Goal: Information Seeking & Learning: Learn about a topic

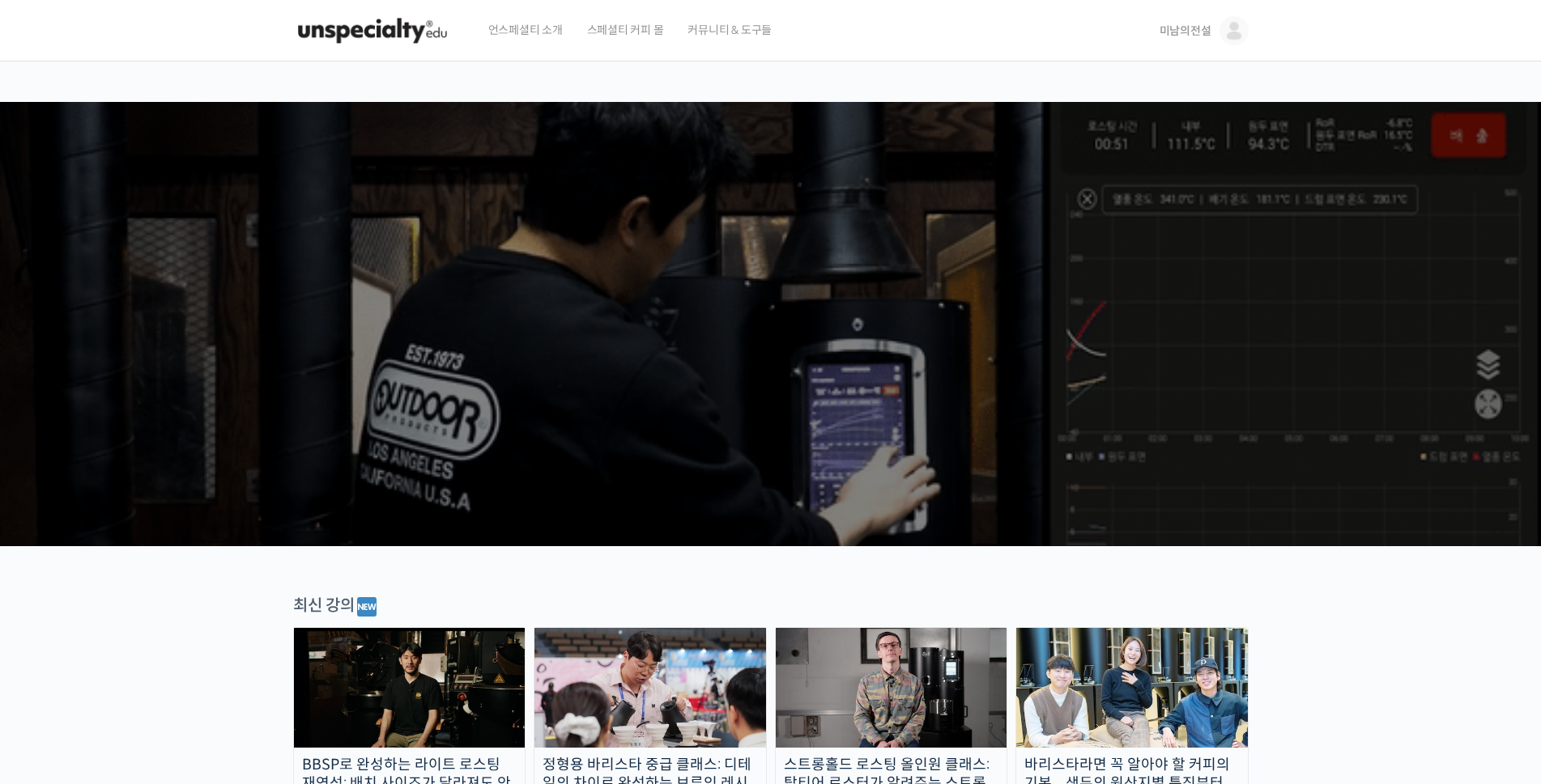
click at [1203, 32] on span "미남의전설" at bounding box center [1185, 30] width 52 height 15
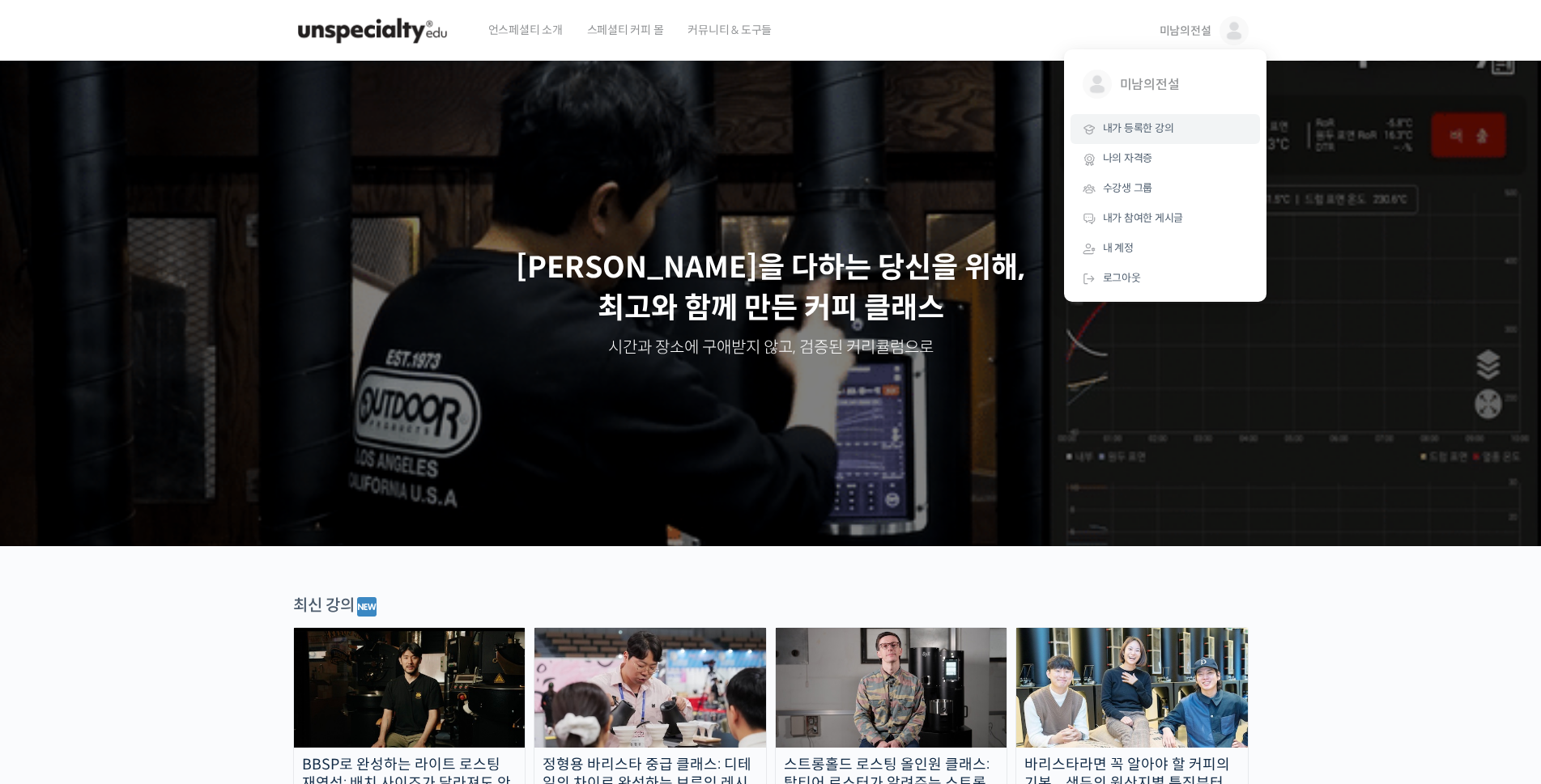
click at [1150, 131] on span "내가 등록한 강의" at bounding box center [1139, 128] width 71 height 14
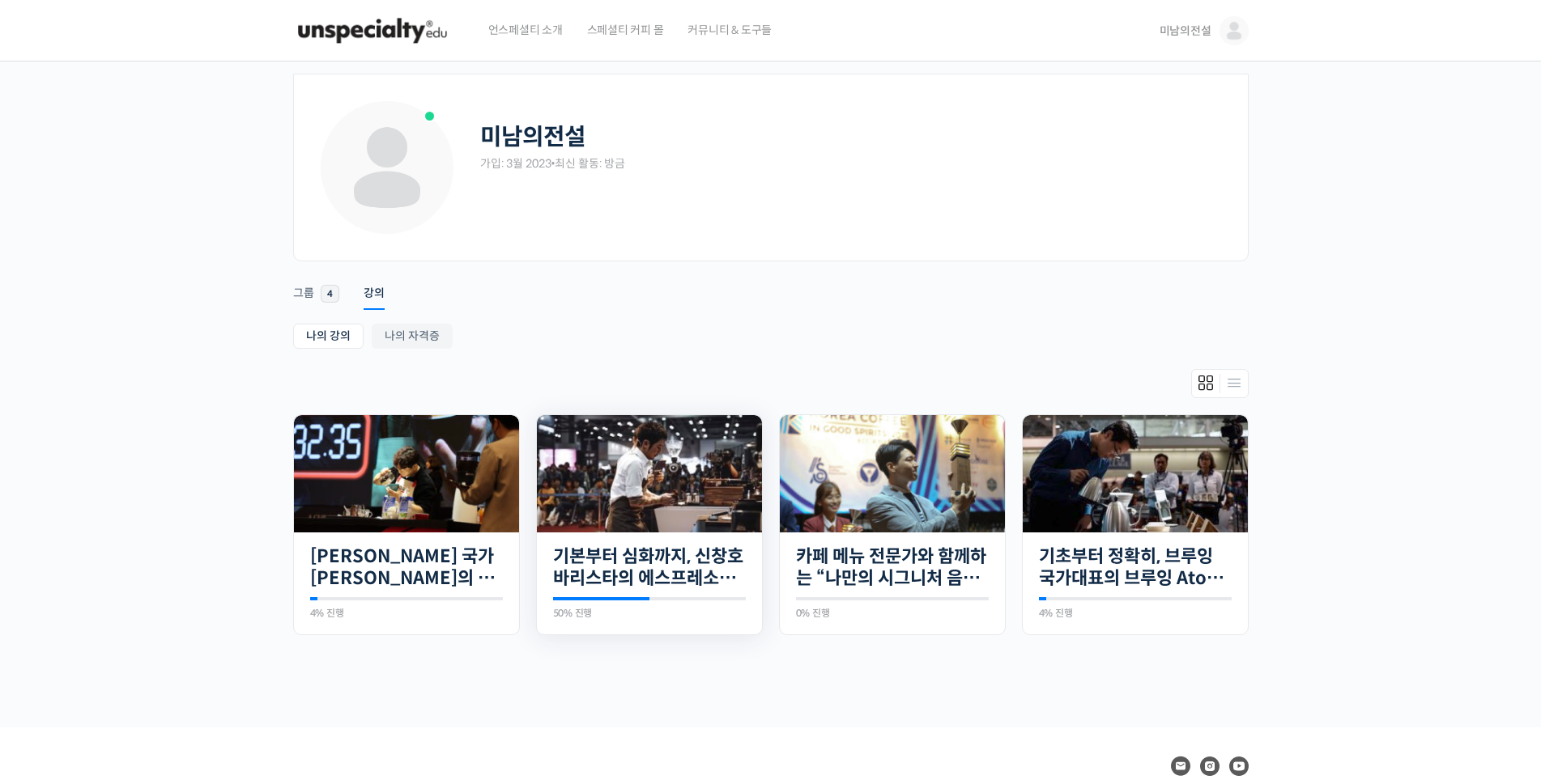
click at [667, 486] on img at bounding box center [649, 473] width 225 height 117
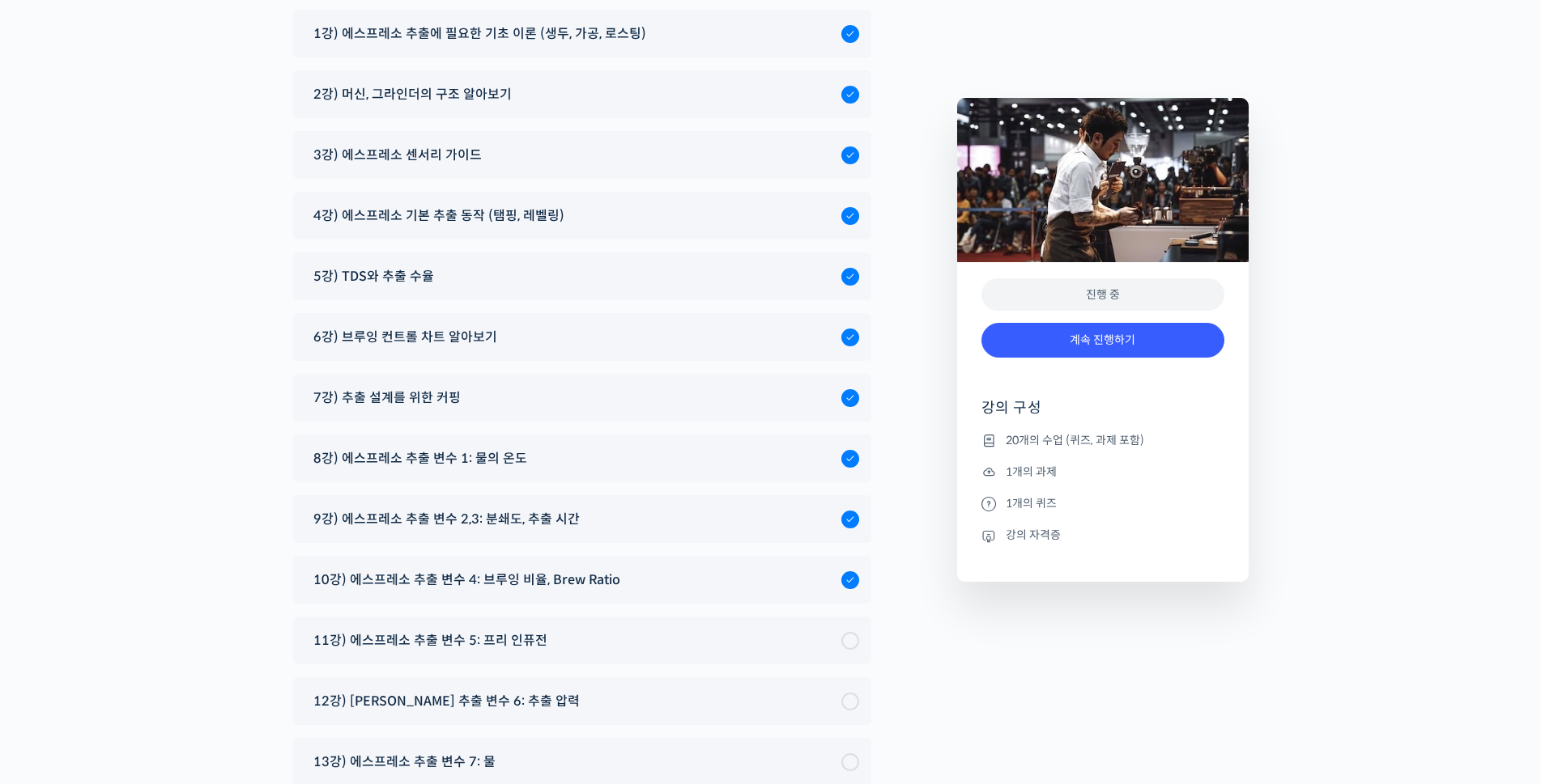
scroll to position [8771, 0]
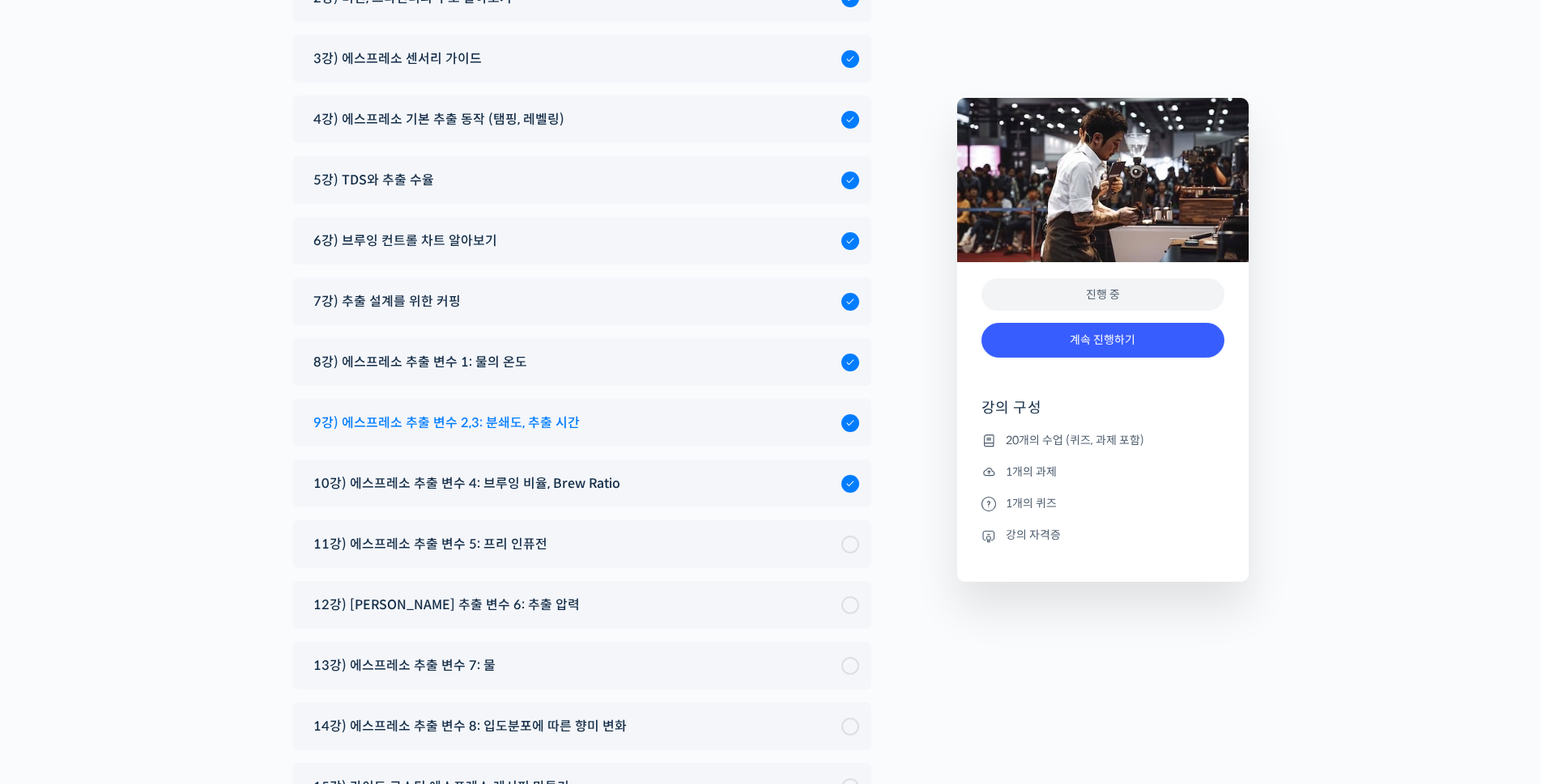
click at [527, 412] on span "9강) 에스프레소 추출 변수 2,3: 분쇄도, 추출 시간" at bounding box center [446, 423] width 267 height 22
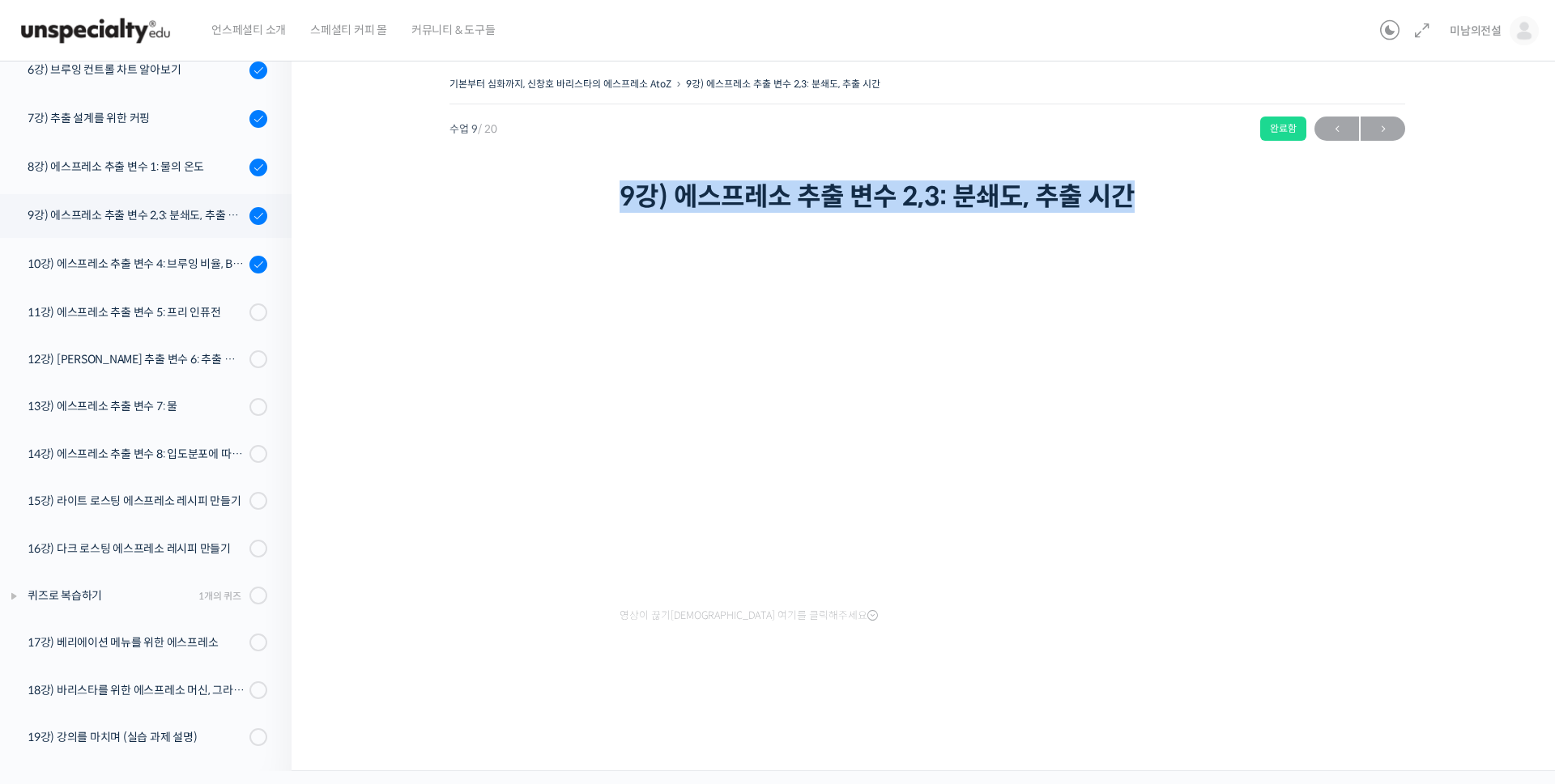
drag, startPoint x: 1159, startPoint y: 198, endPoint x: 623, endPoint y: 192, distance: 536.0
click at [623, 192] on h1 "9강) 에스프레소 추출 변수 2,3: 분쇄도, 추출 시간" at bounding box center [927, 196] width 615 height 30
copy h1 "9강) 에스프레소 추출 변수 2,3: 분쇄도, 추출 시간"
click at [546, 598] on div "기본부터 심화까지, 신창호 바리스타의 에스프레소 AtoZ 9강) 에스프레소 추출 변수 2,3: 분쇄도, 추출 시간 완료함 수업 9 / 20 완…" at bounding box center [927, 387] width 1109 height 629
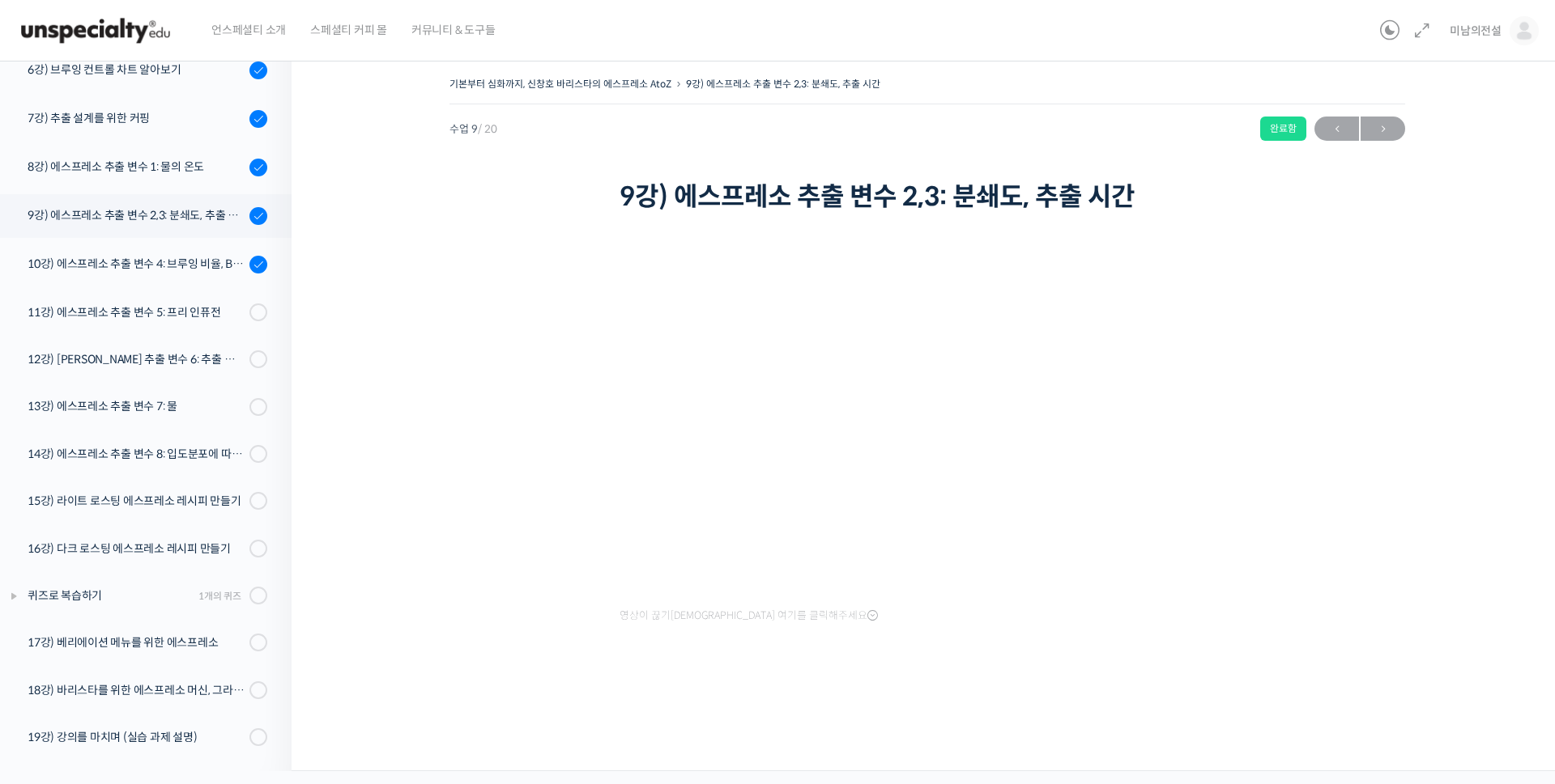
click at [341, 606] on div "기본부터 심화까지, 신창호 바리스타의 에스프레소 AtoZ 9강) 에스프레소 추출 변수 2,3: 분쇄도, 추출 시간 완료함 수업 9 / 20 완…" at bounding box center [927, 409] width 1272 height 723
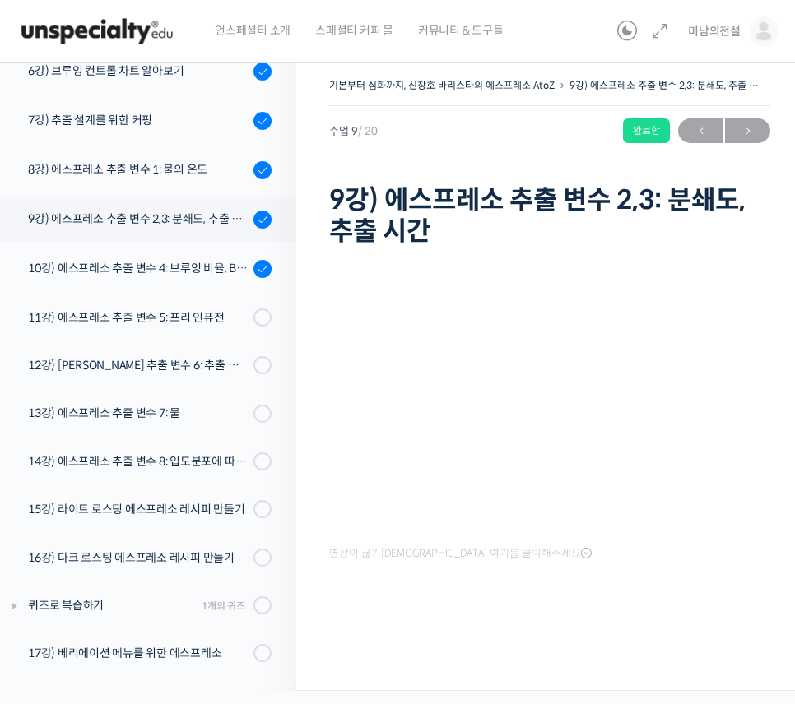
click at [311, 408] on div "기본부터 심화까지, 신창호 바리스타의 에스프레소 AtoZ 9강) 에스프레소 추출 변수 2,3: 분쇄도, 추출 시간 완료함 수업 9 / 20 완…" at bounding box center [549, 370] width 507 height 642
click at [312, 258] on div "기본부터 심화까지, 신창호 바리스타의 에스프레소 AtoZ 9강) 에스프레소 추출 변수 2,3: 분쇄도, 추출 시간 완료함 수업 9 / 20 완…" at bounding box center [549, 370] width 507 height 642
click at [317, 263] on div "기본부터 심화까지, 신창호 바리스타의 에스프레소 AtoZ 9강) 에스프레소 추출 변수 2,3: 분쇄도, 추출 시간 완료함 수업 9 / 20 완…" at bounding box center [549, 370] width 507 height 642
click at [309, 429] on div "기본부터 심화까지, 신창호 바리스타의 에스프레소 AtoZ 9강) 에스프레소 추출 변수 2,3: 분쇄도, 추출 시간 완료함 수업 9 / 20 완…" at bounding box center [549, 370] width 507 height 642
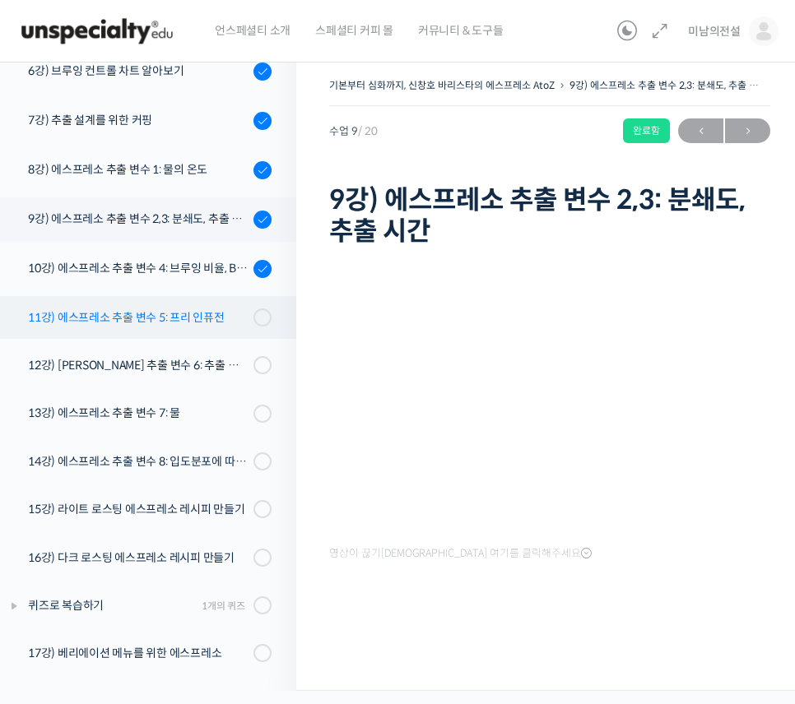
click at [122, 320] on div "11강) 에스프레소 추출 변수 5: 프리 인퓨전" at bounding box center [138, 318] width 221 height 18
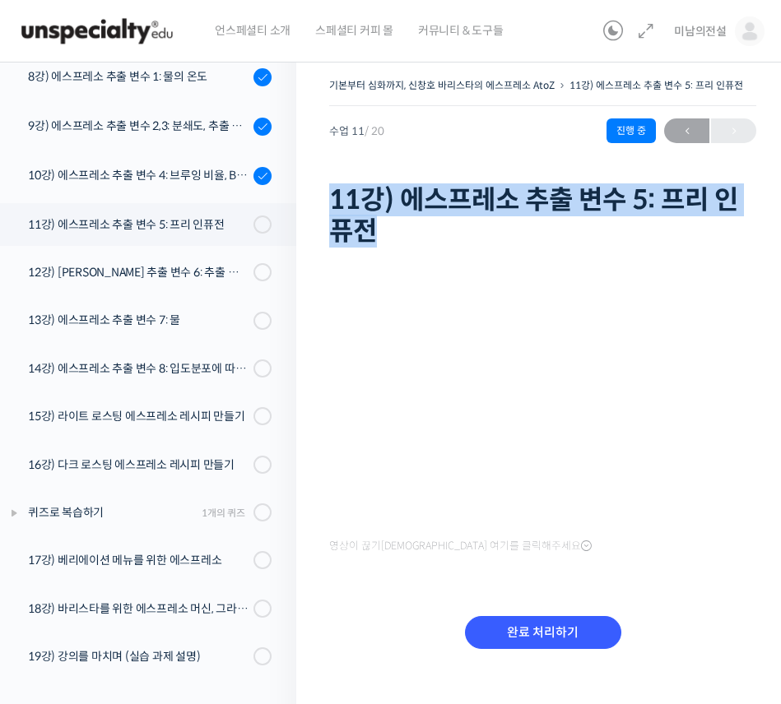
drag, startPoint x: 332, startPoint y: 198, endPoint x: 398, endPoint y: 225, distance: 71.5
click at [398, 225] on h1 "11강) 에스프레소 추출 변수 5: 프리 인퓨전" at bounding box center [542, 215] width 427 height 63
copy h1 "11강) 에스프레소 추출 변수 5: 프리 인퓨전"
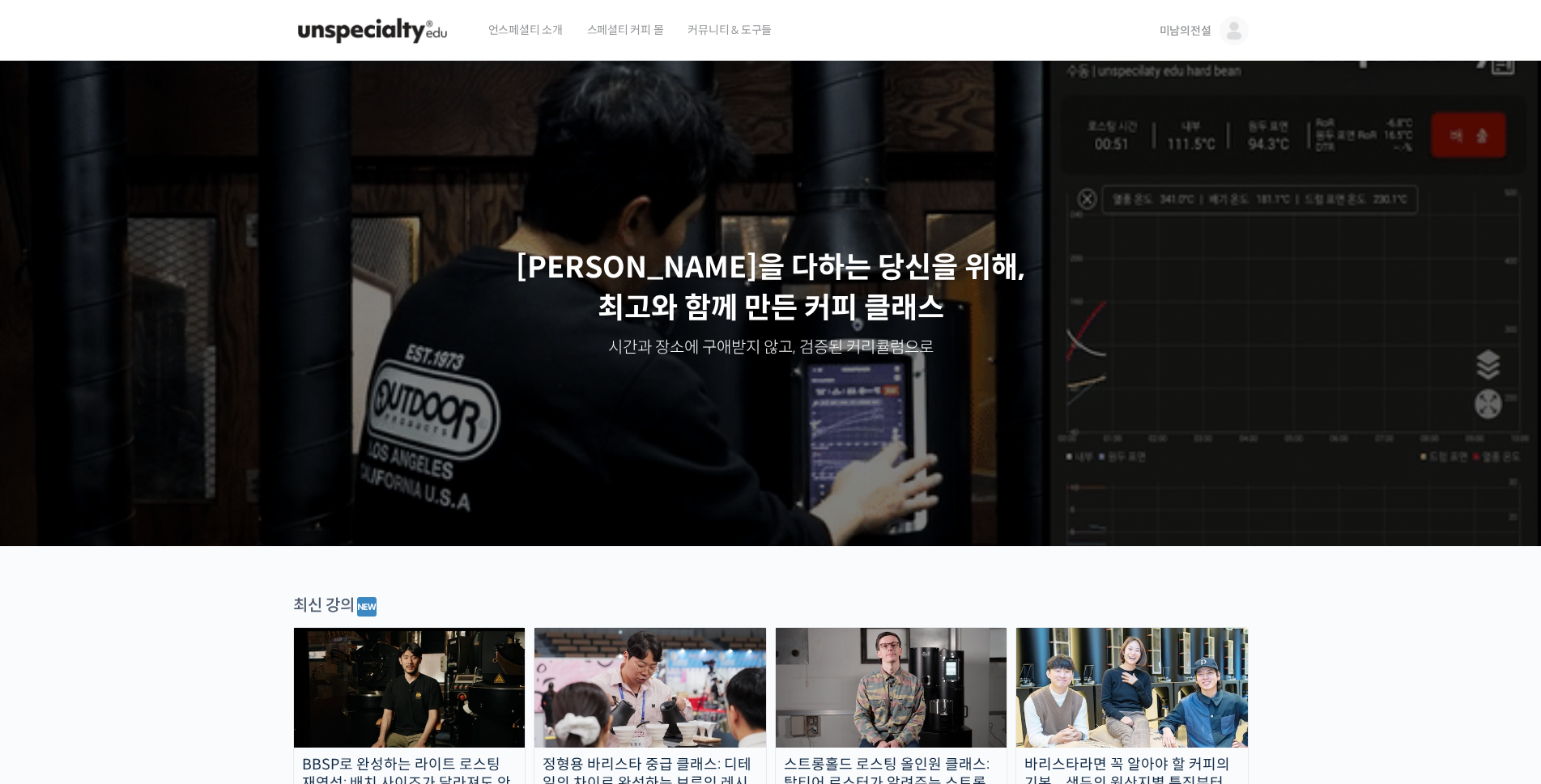
click at [1184, 30] on span "미남의전설" at bounding box center [1185, 30] width 52 height 15
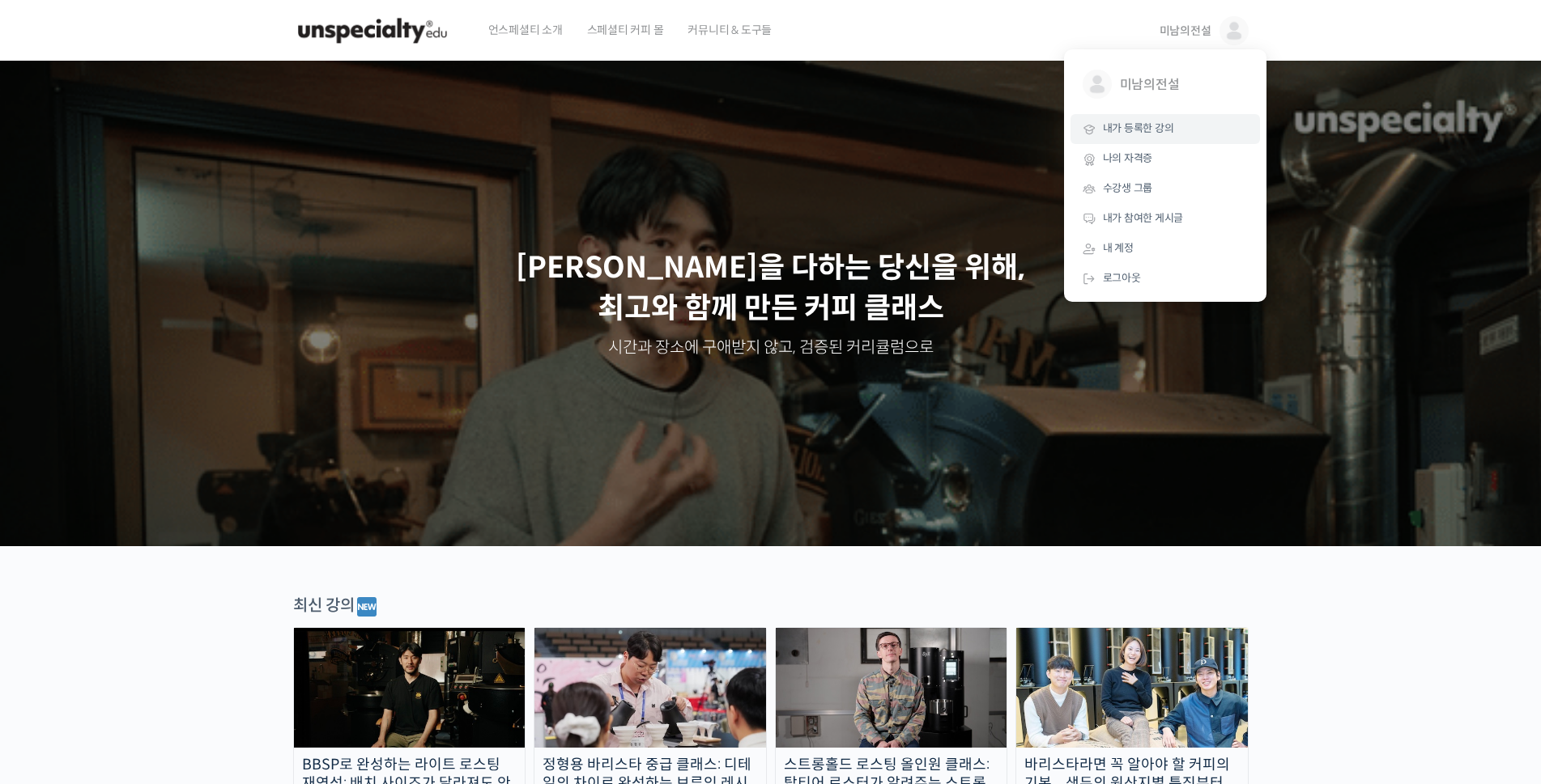
click at [1141, 130] on span "내가 등록한 강의" at bounding box center [1139, 128] width 71 height 14
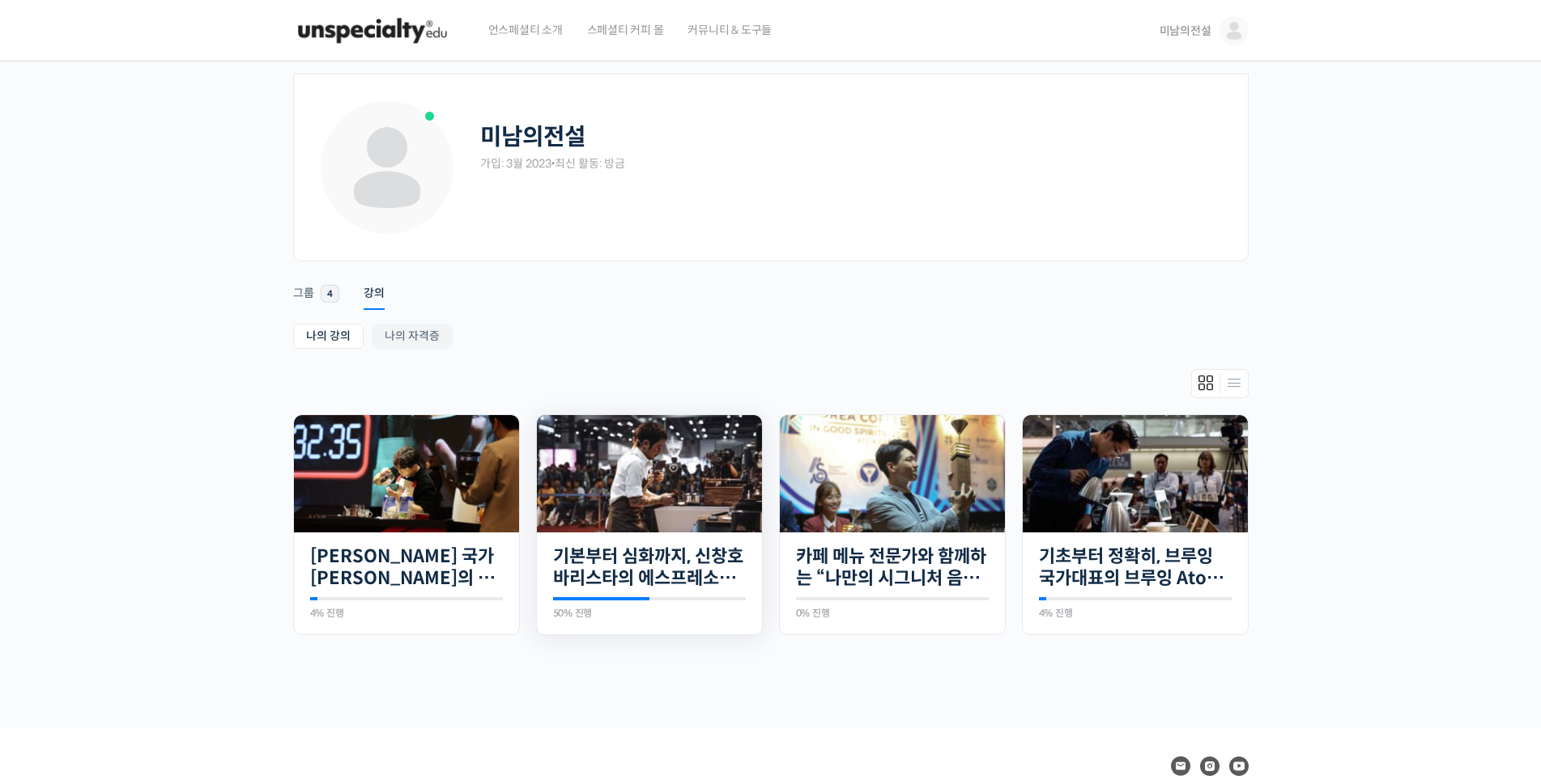
click at [680, 493] on img at bounding box center [649, 473] width 225 height 117
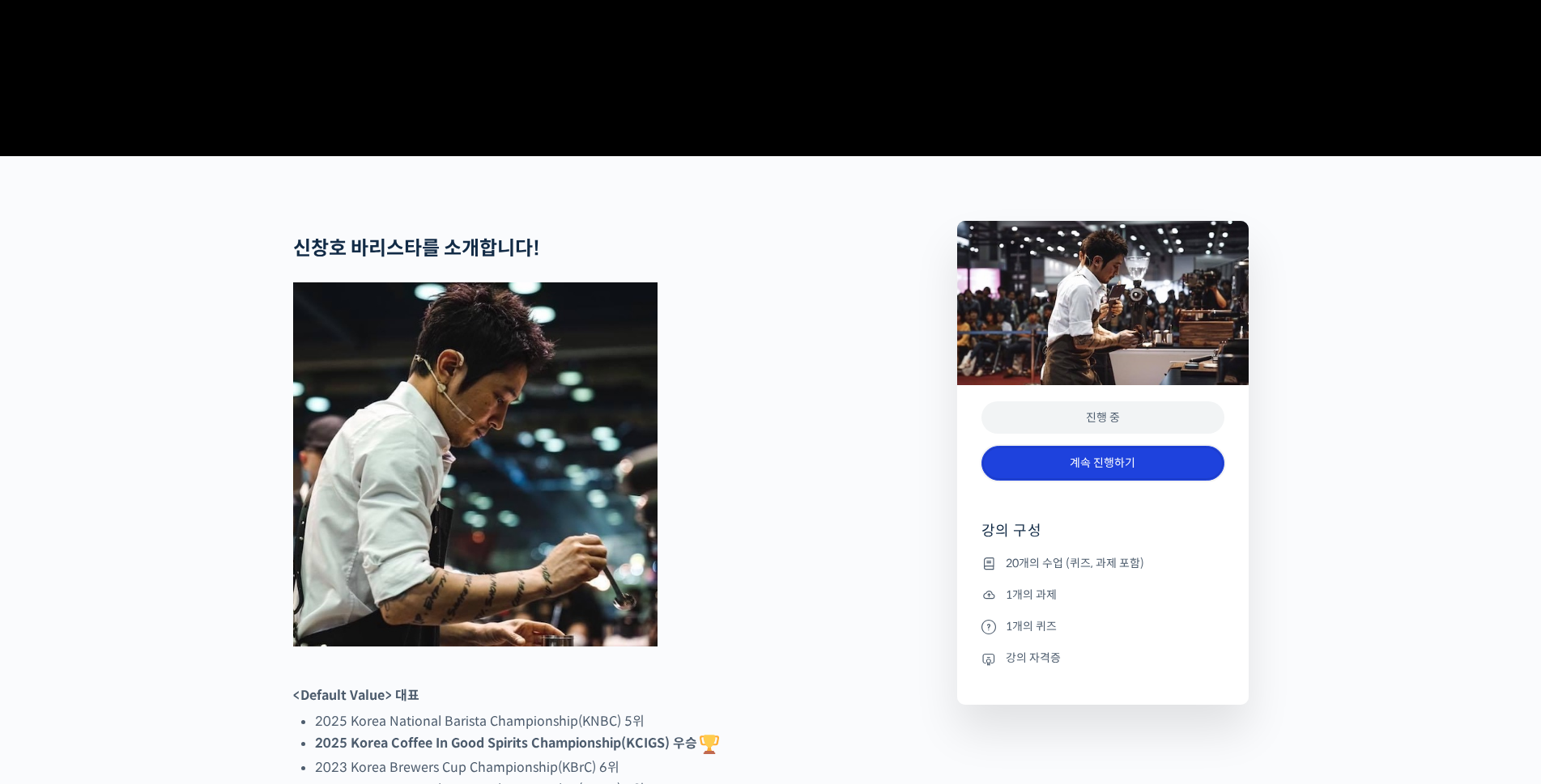
click at [1079, 481] on link "계속 진행하기" at bounding box center [1102, 462] width 243 height 34
